Goal: Subscribe to service/newsletter

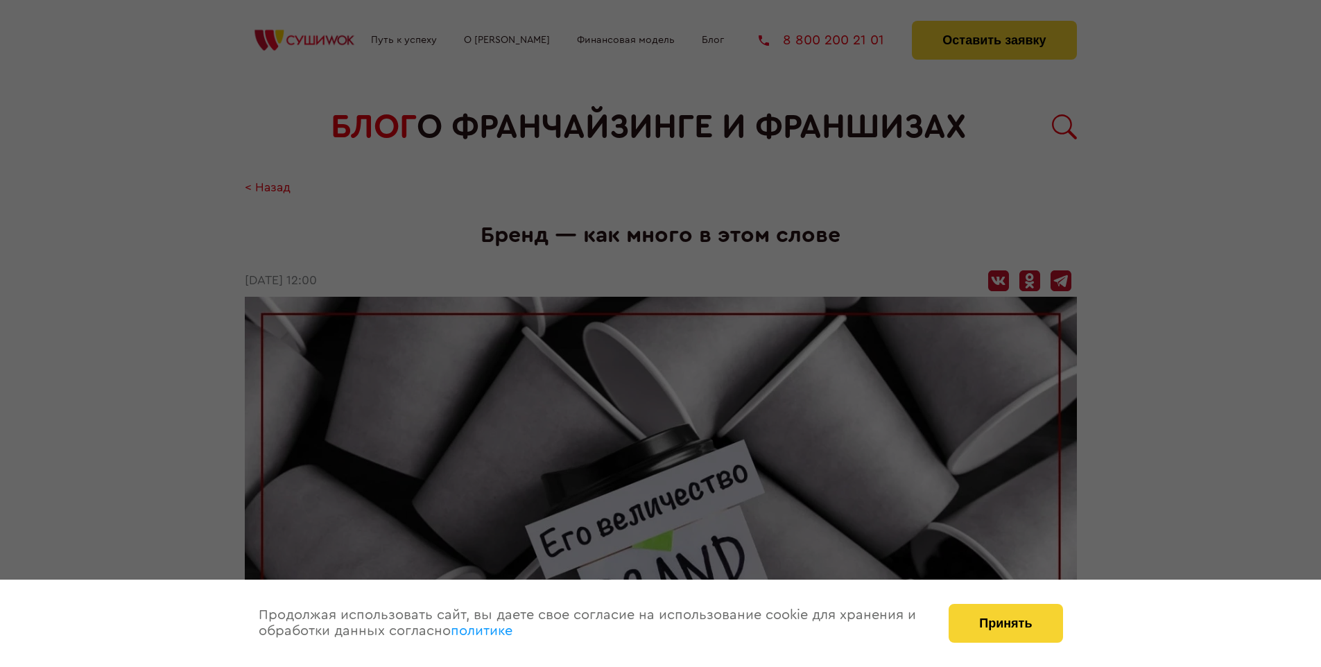
scroll to position [1253, 0]
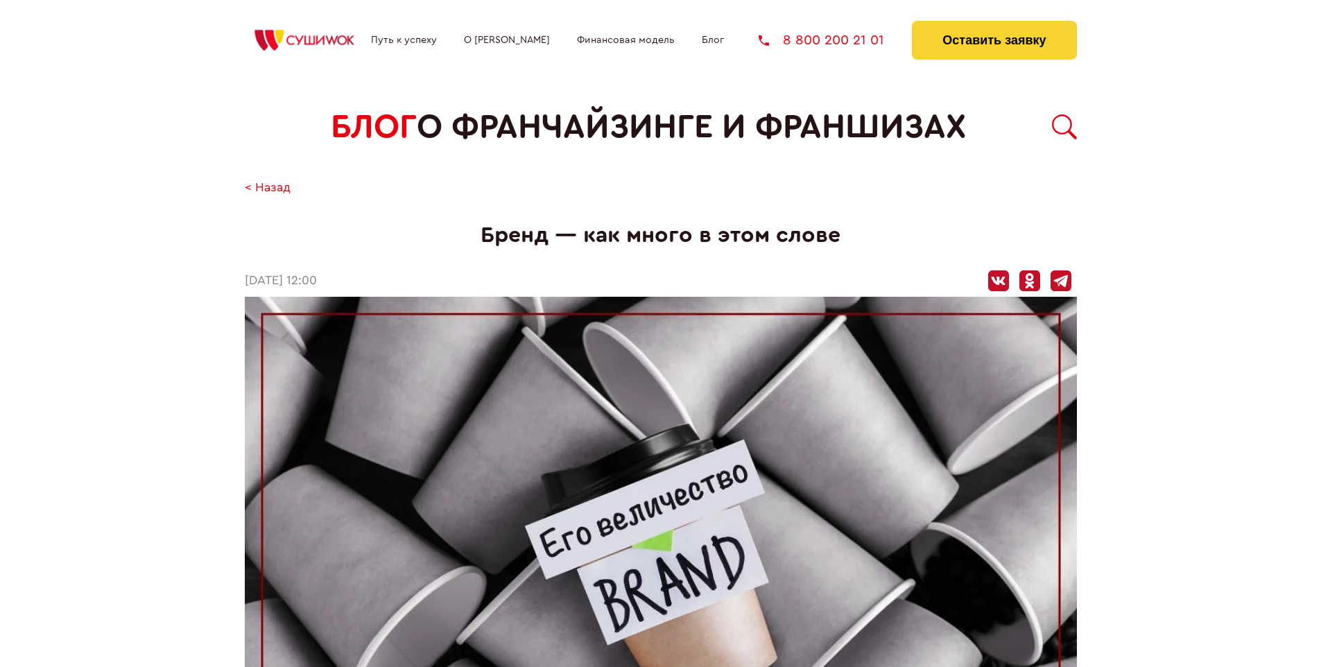
scroll to position [1253, 0]
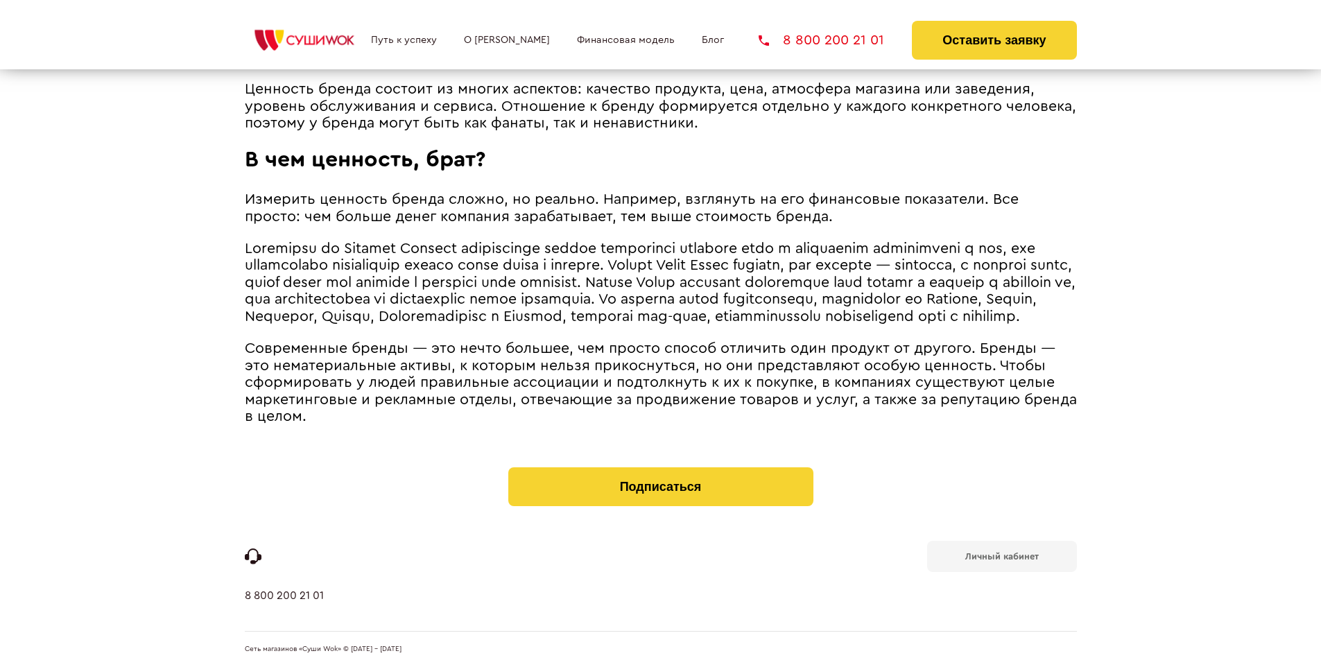
click at [1002, 555] on b "Личный кабинет" at bounding box center [1003, 556] width 74 height 9
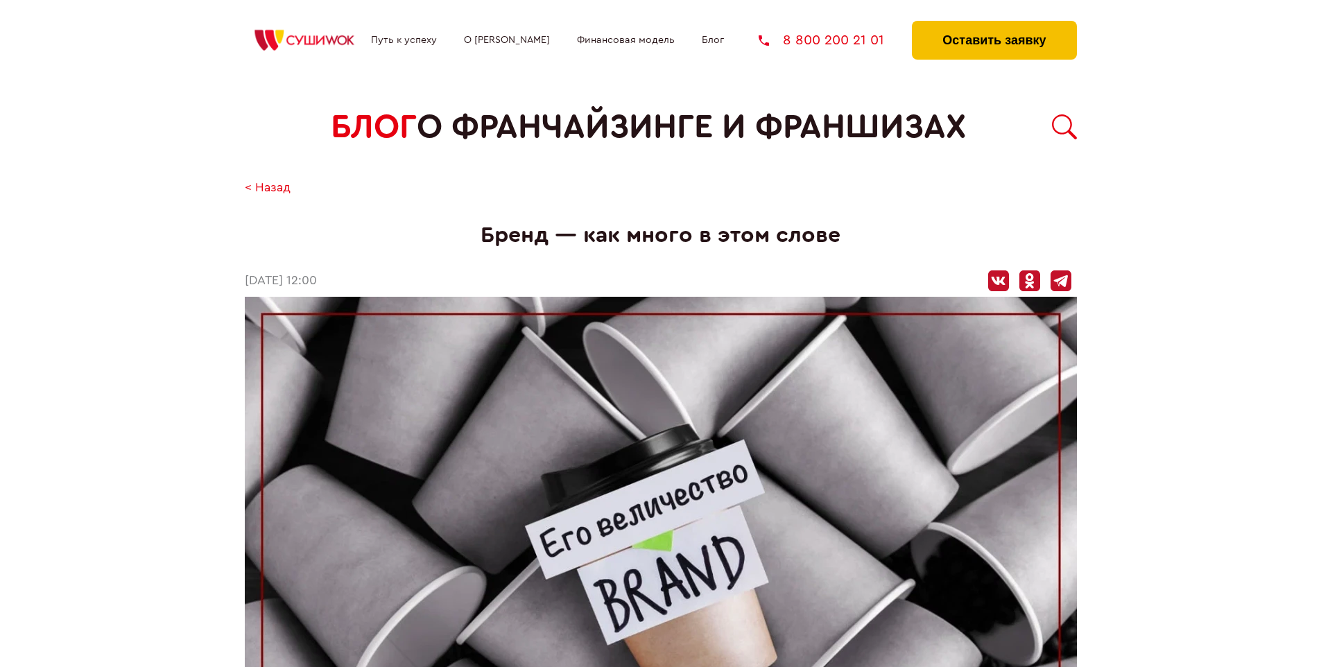
click at [994, 24] on button "Оставить заявку" at bounding box center [994, 40] width 164 height 39
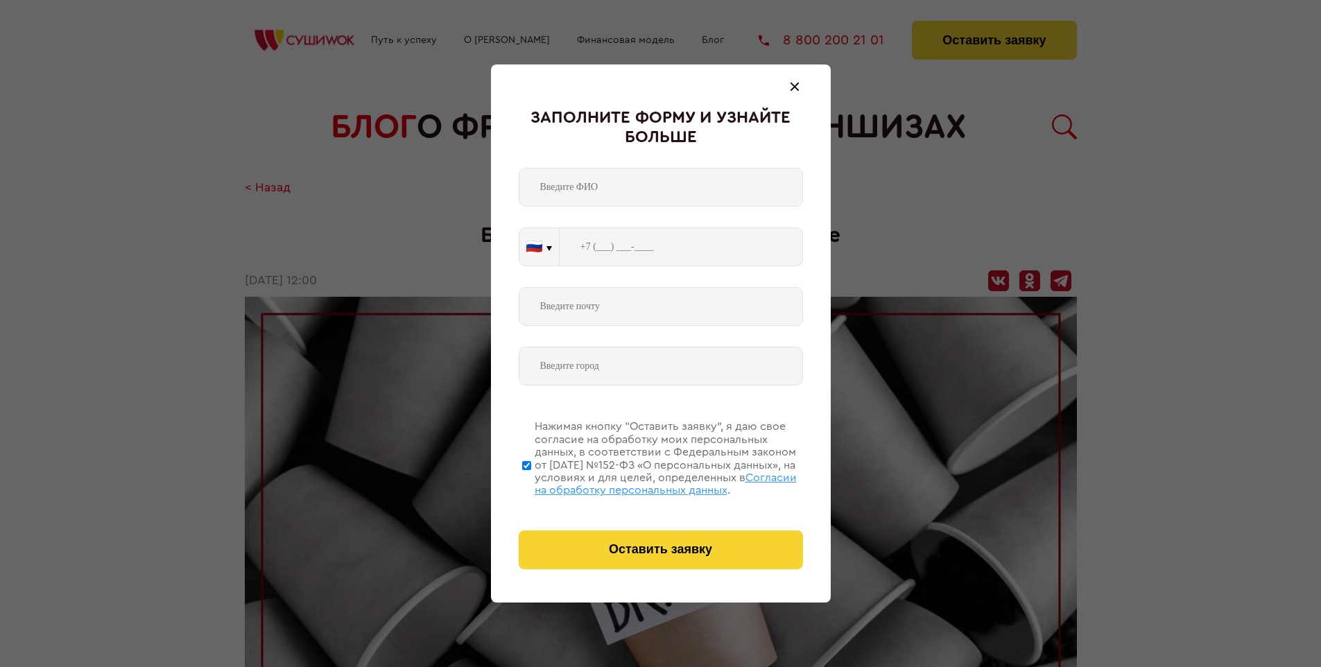
click at [643, 482] on span "Согласии на обработку персональных данных" at bounding box center [666, 484] width 262 height 24
click at [531, 482] on input "Нажимая кнопку “Оставить заявку”, я даю свое согласие на обработку моих персона…" at bounding box center [526, 465] width 9 height 111
checkbox input "false"
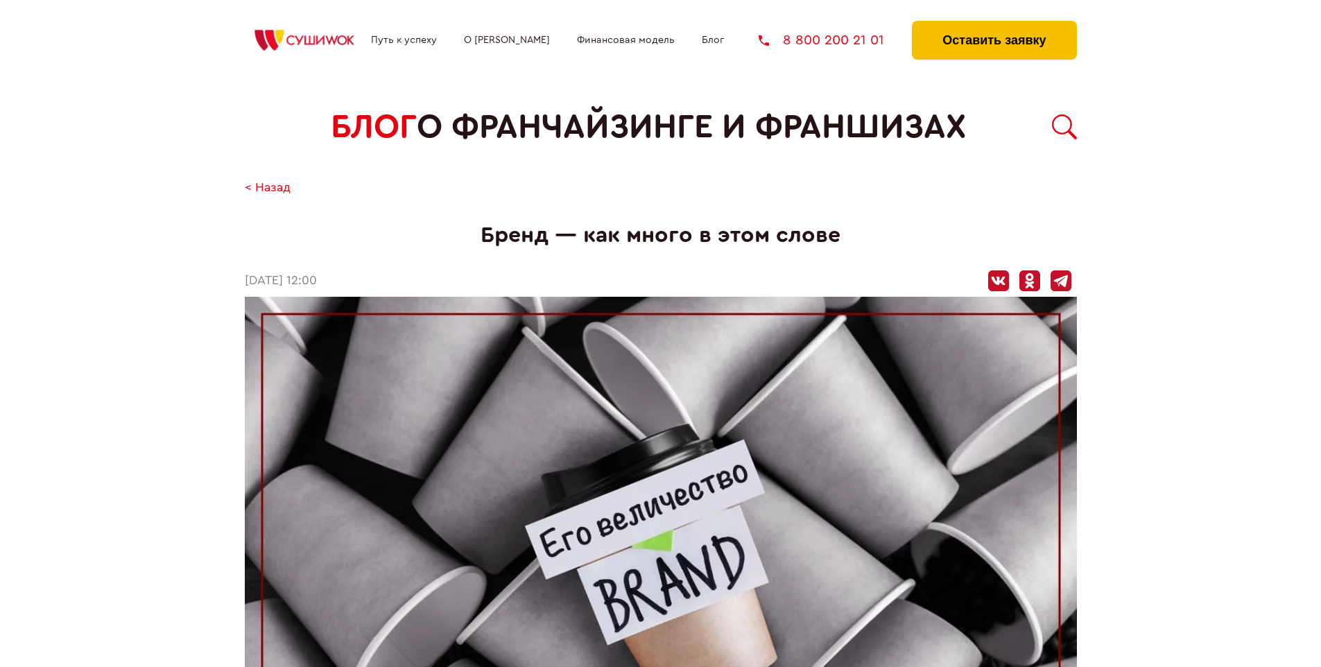
click at [994, 24] on button "Оставить заявку" at bounding box center [994, 40] width 164 height 39
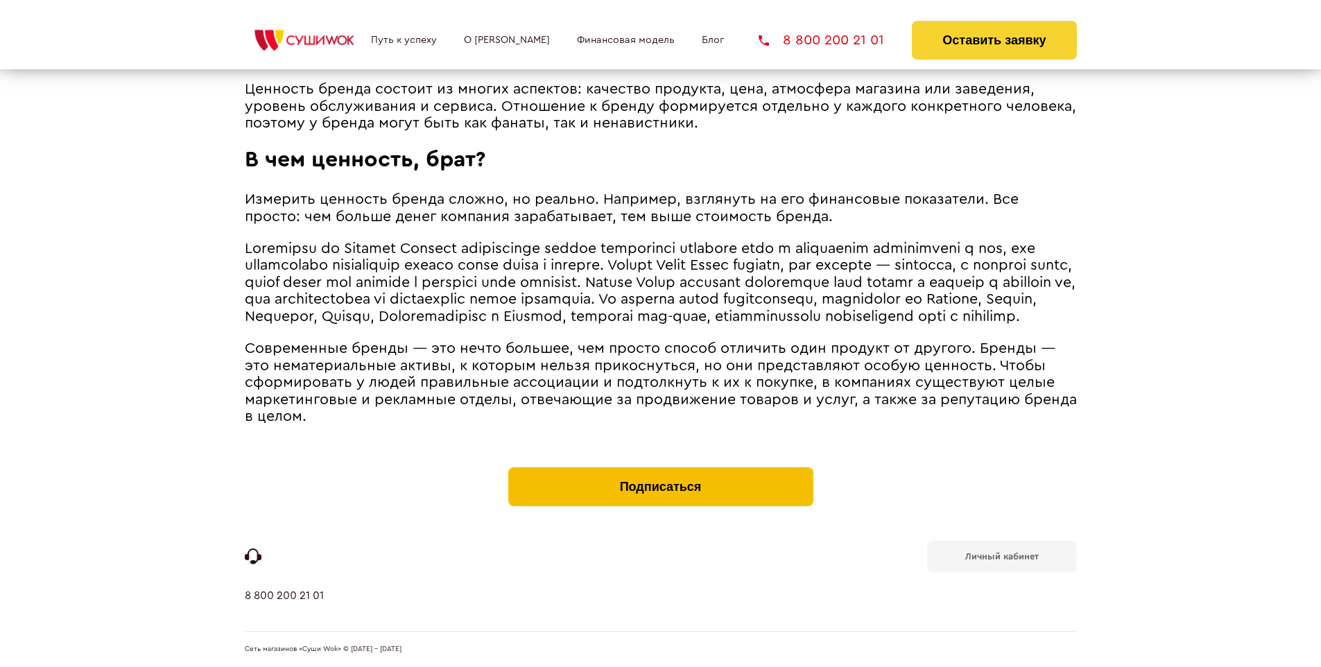
click at [660, 470] on button "Подписаться" at bounding box center [660, 487] width 305 height 39
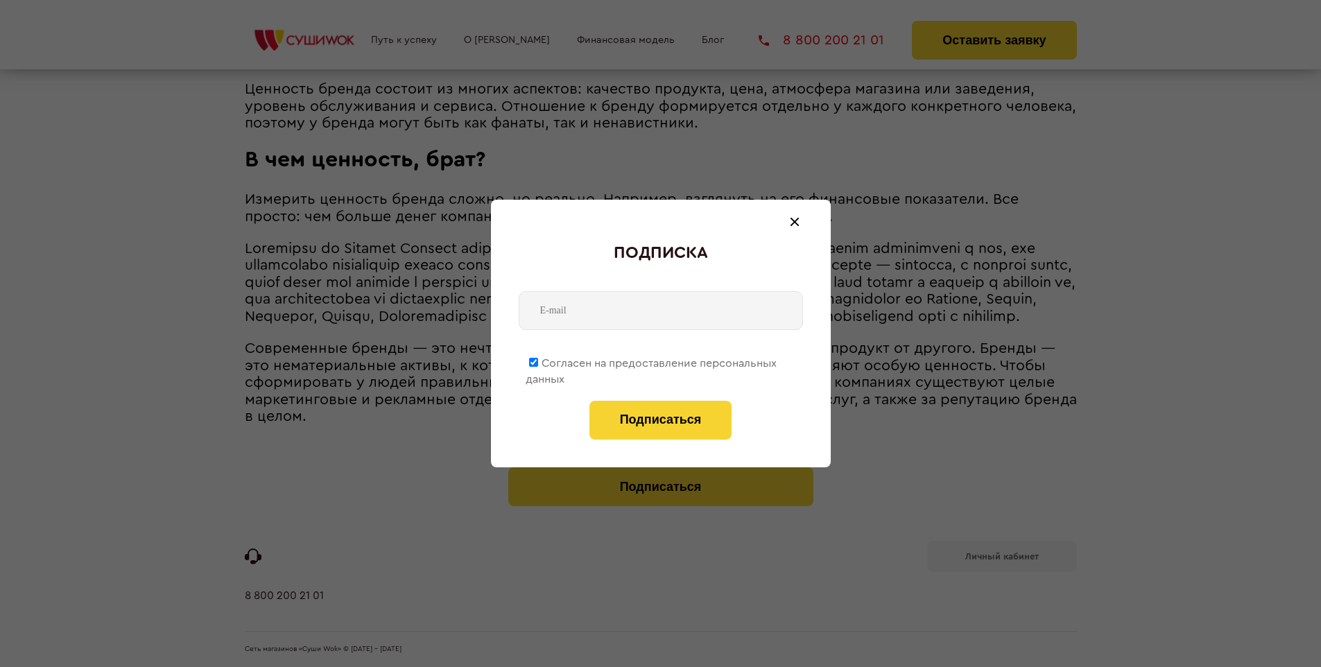
click at [652, 361] on span "Согласен на предоставление персональных данных" at bounding box center [651, 371] width 251 height 27
click at [538, 361] on input "Согласен на предоставление персональных данных" at bounding box center [533, 362] width 9 height 9
checkbox input "false"
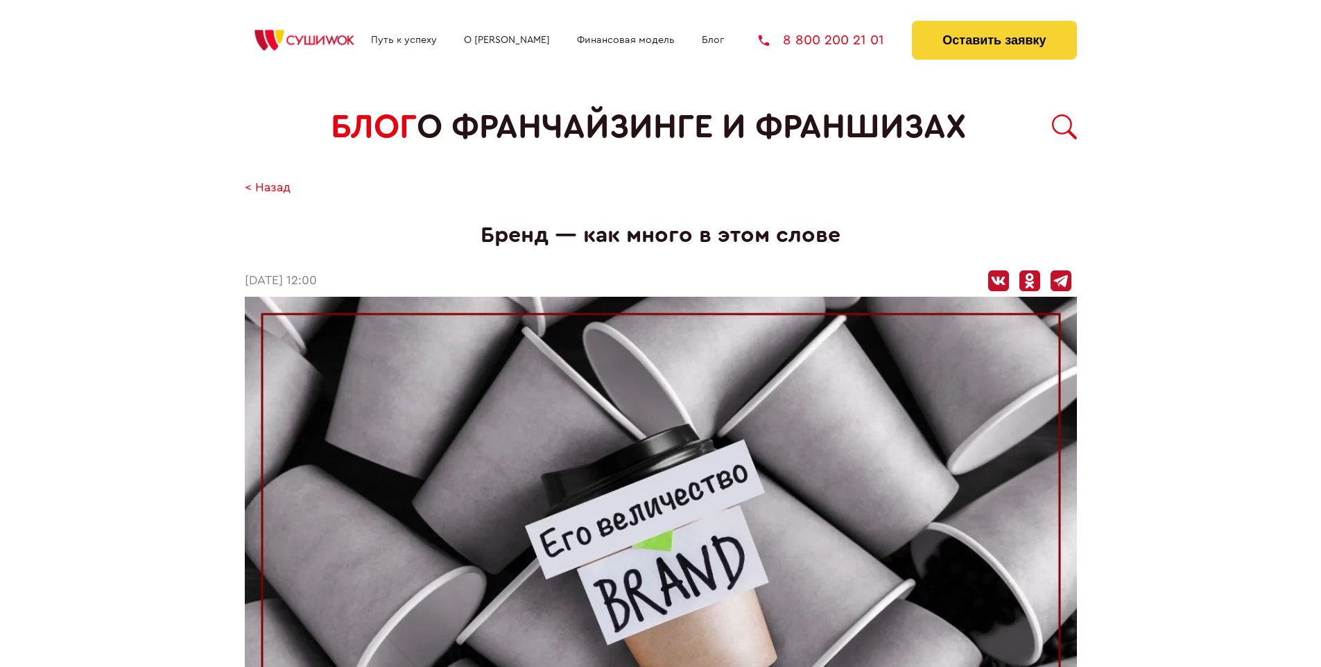
scroll to position [1253, 0]
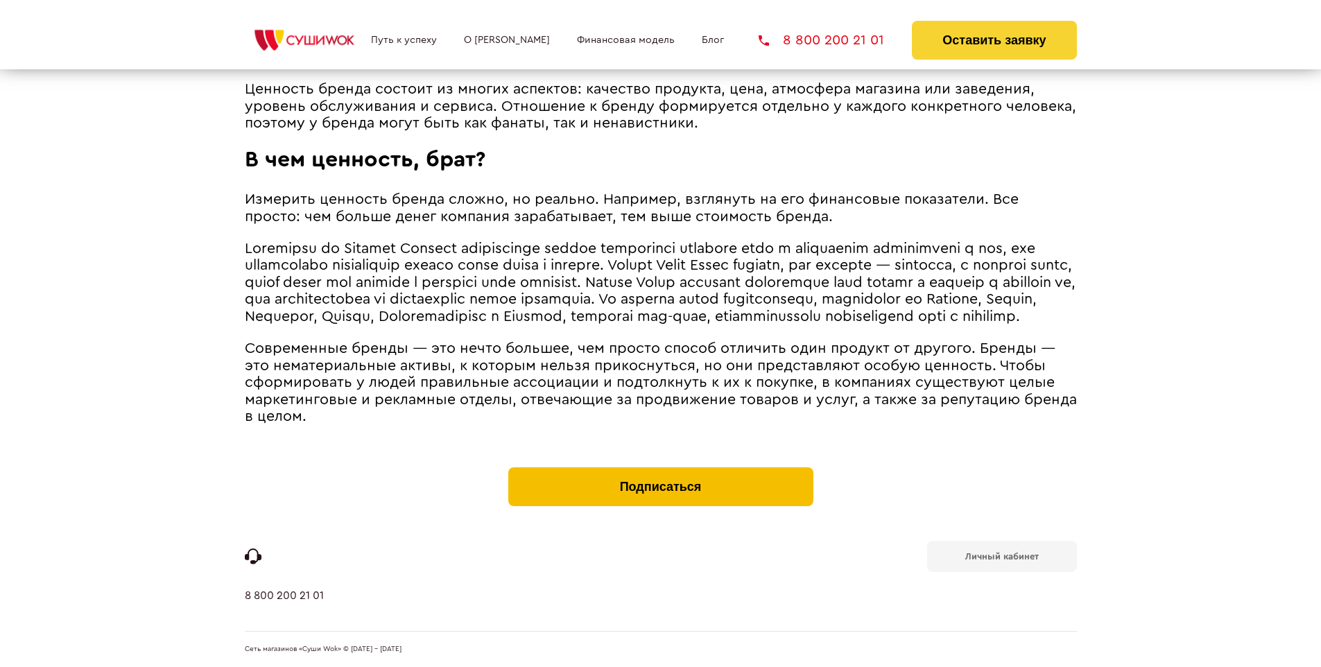
click at [660, 470] on button "Подписаться" at bounding box center [660, 487] width 305 height 39
